Goal: Task Accomplishment & Management: Manage account settings

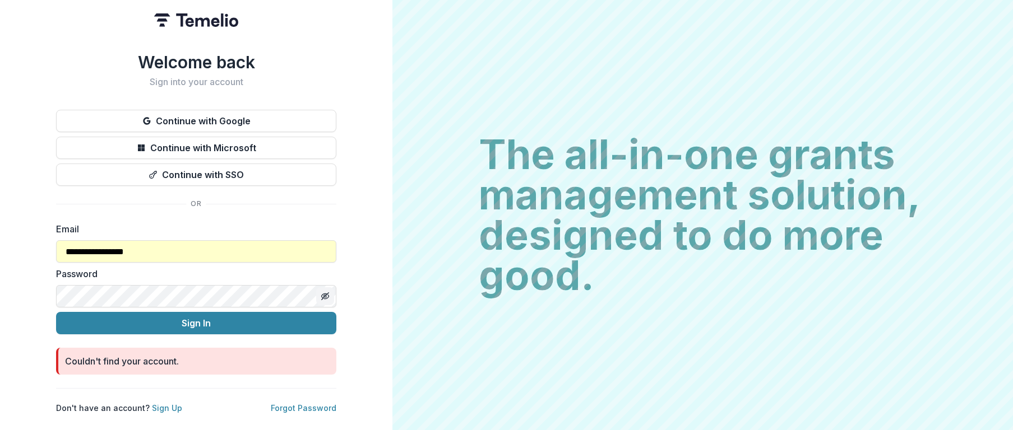
click at [327, 292] on icon "Toggle password visibility" at bounding box center [325, 296] width 9 height 9
click at [226, 270] on label "Password" at bounding box center [192, 273] width 273 height 13
click at [73, 316] on button "Sign In" at bounding box center [196, 323] width 280 height 22
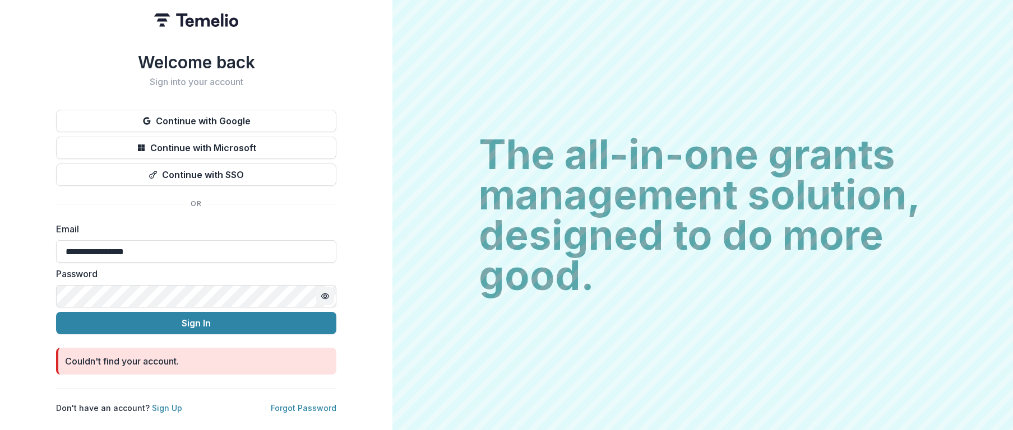
click at [326, 295] on circle "Toggle password visibility" at bounding box center [325, 296] width 3 height 3
click at [35, 289] on div "**********" at bounding box center [196, 215] width 392 height 430
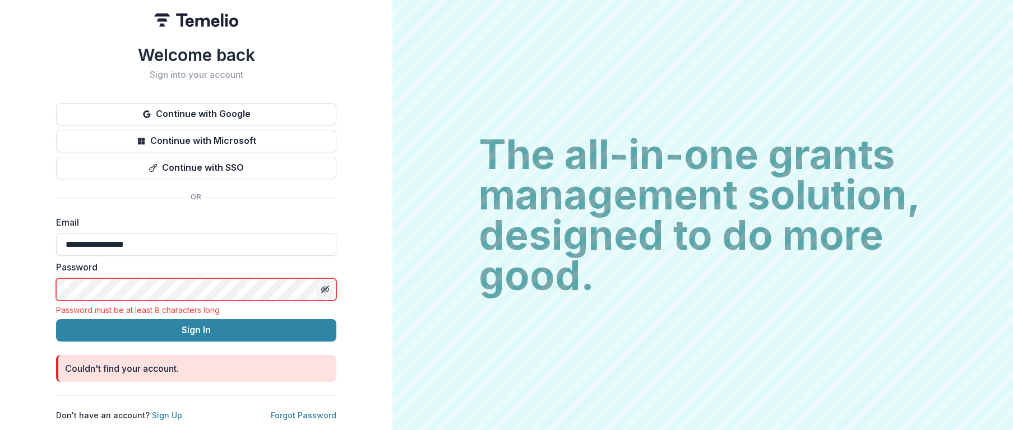
click at [248, 261] on label "Password" at bounding box center [192, 267] width 273 height 13
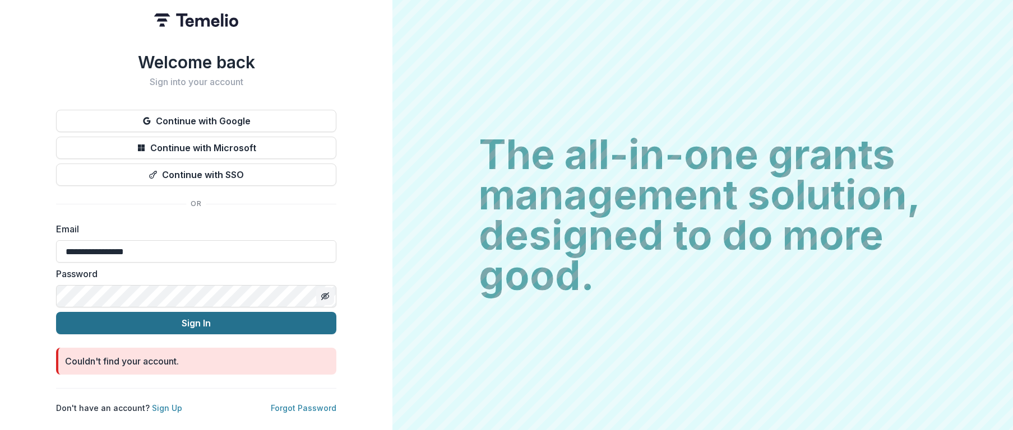
click at [201, 315] on button "Sign In" at bounding box center [196, 323] width 280 height 22
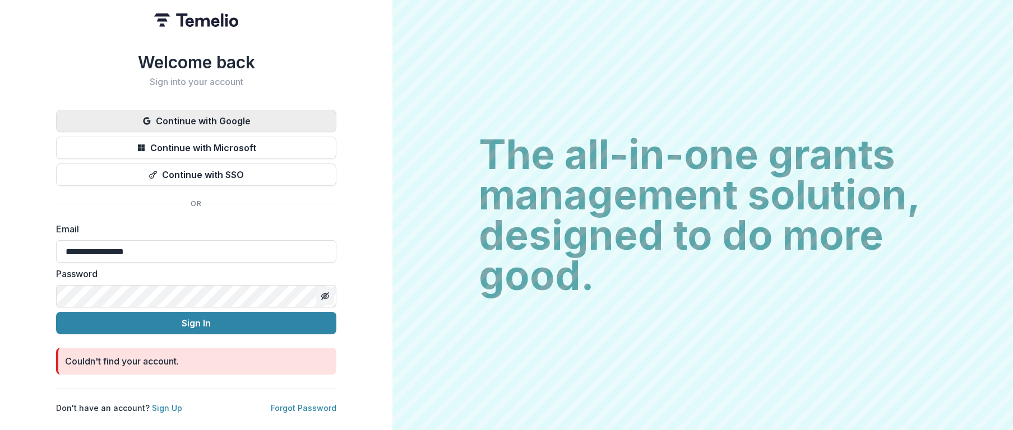
click at [188, 119] on button "Continue with Google" at bounding box center [196, 121] width 280 height 22
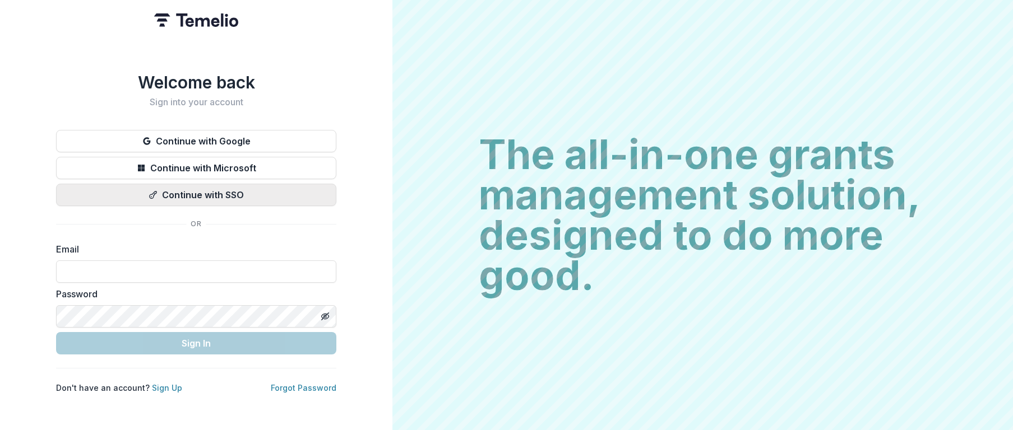
type input "**********"
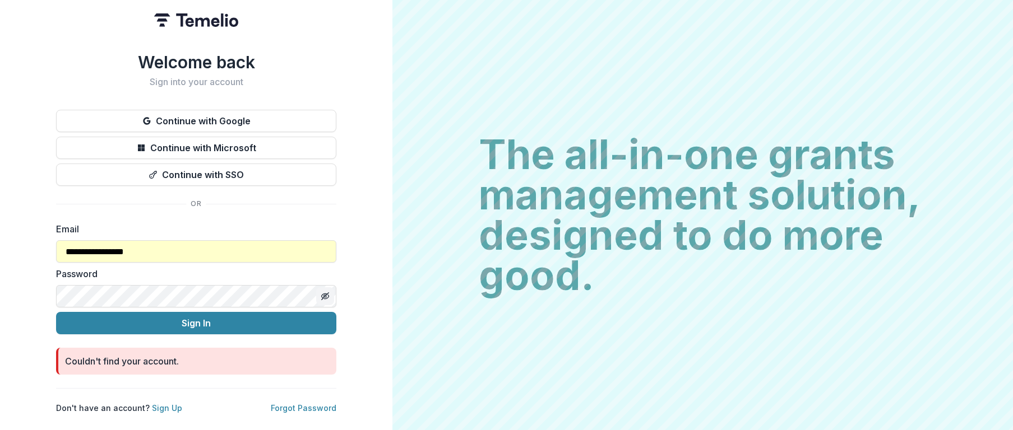
click at [324, 295] on icon "Toggle password visibility" at bounding box center [325, 296] width 2 height 2
click at [262, 317] on button "Sign In" at bounding box center [196, 323] width 280 height 22
click at [325, 295] on circle "Toggle password visibility" at bounding box center [325, 296] width 3 height 3
click at [212, 316] on button "Sign In" at bounding box center [196, 323] width 280 height 22
click at [180, 316] on button "Sign In" at bounding box center [196, 323] width 280 height 22
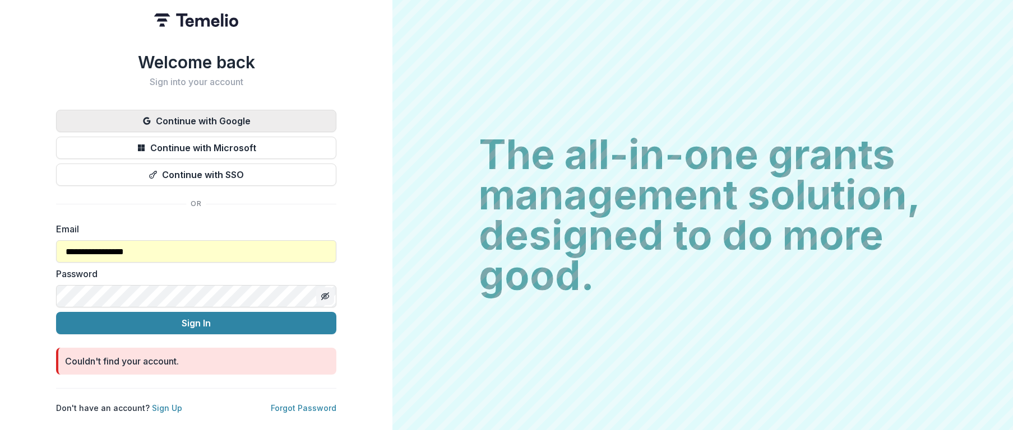
click at [94, 130] on div "Continue with Google Continue with Microsoft Continue with SSO" at bounding box center [196, 148] width 280 height 76
